Goal: Transaction & Acquisition: Purchase product/service

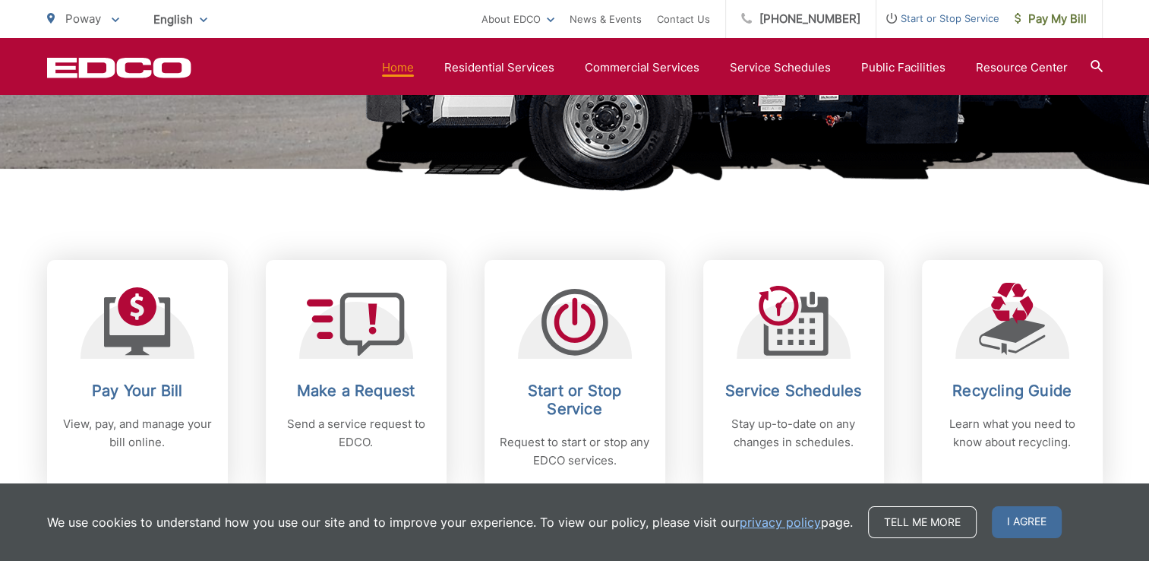
scroll to position [488, 0]
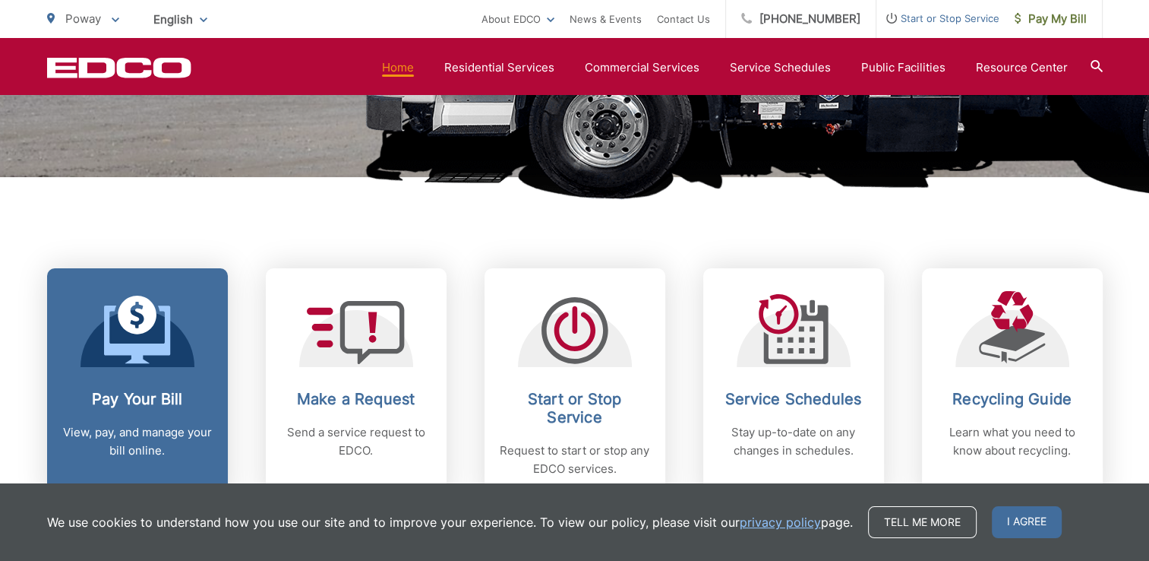
click at [139, 334] on icon at bounding box center [137, 329] width 67 height 68
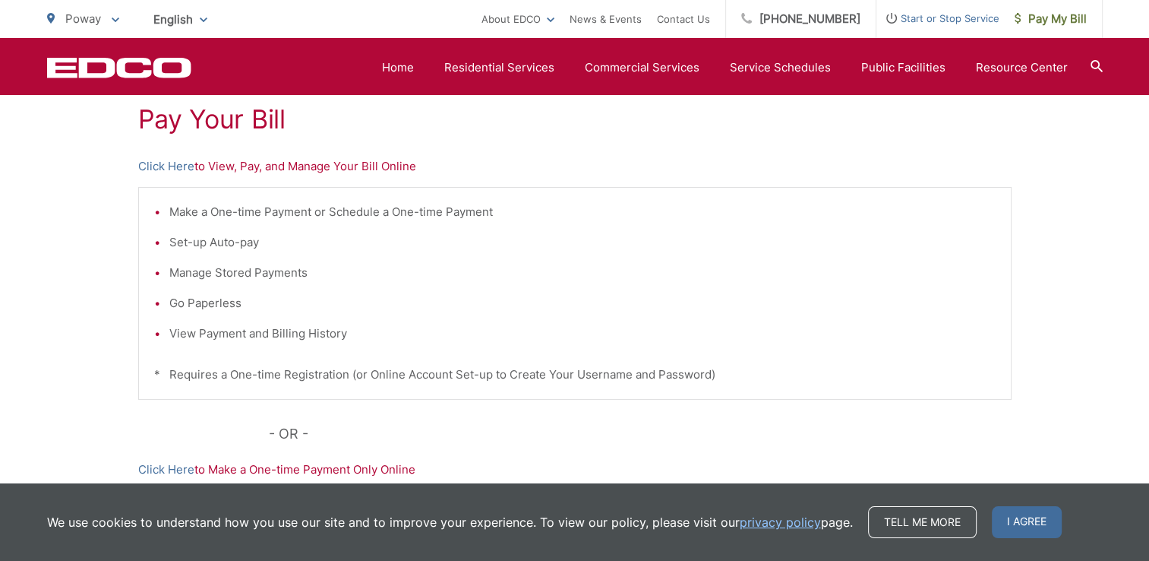
scroll to position [281, 0]
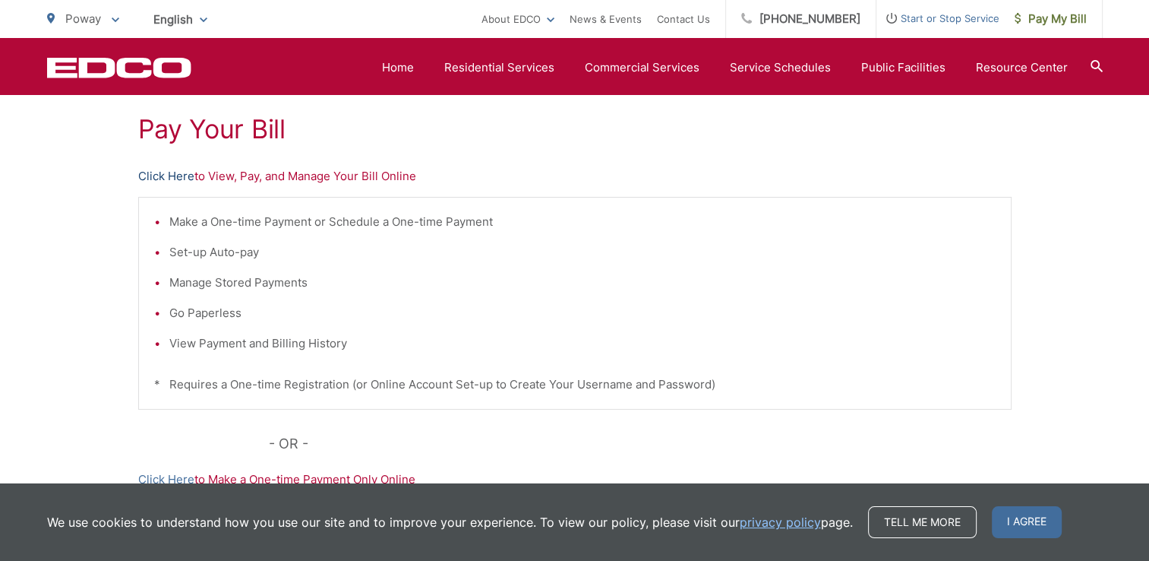
click at [161, 176] on link "Click Here" at bounding box center [166, 176] width 56 height 18
